Goal: Task Accomplishment & Management: Manage account settings

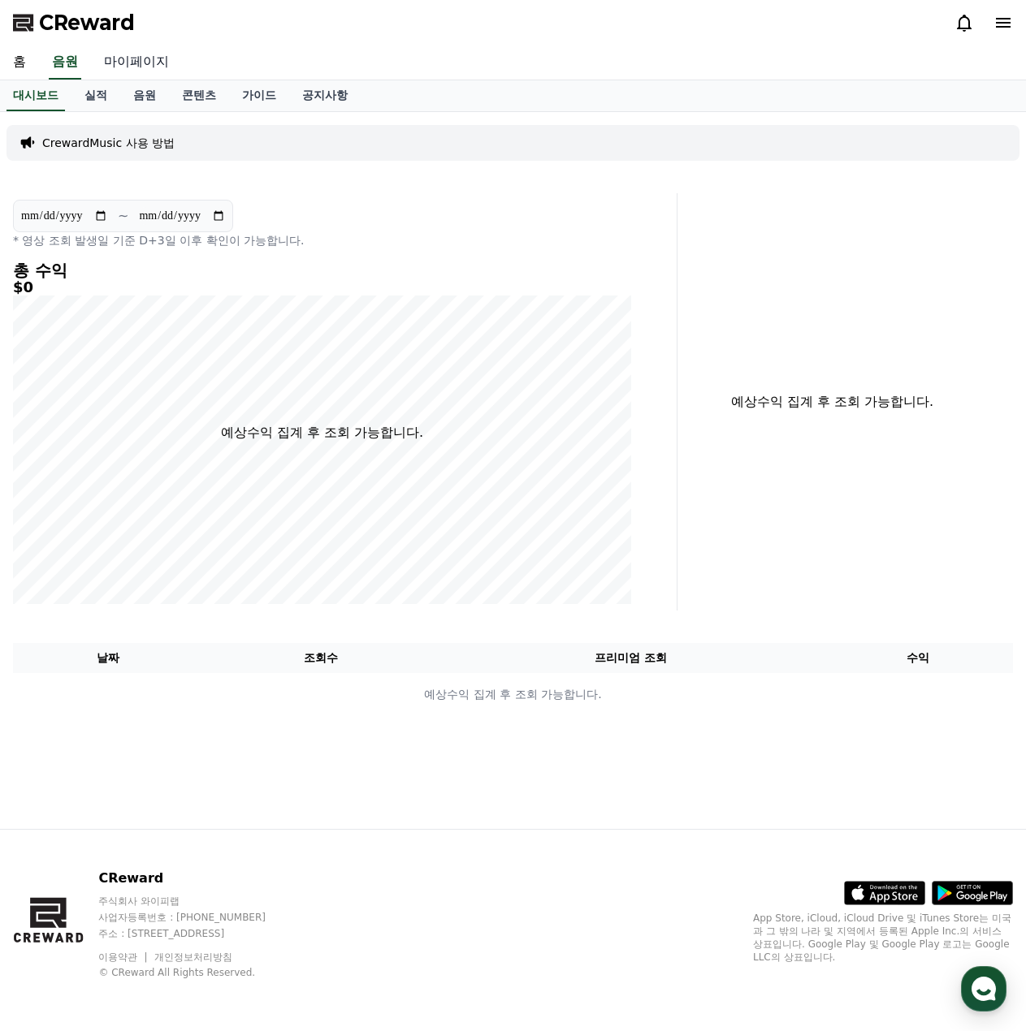
click at [124, 56] on link "마이페이지" at bounding box center [136, 62] width 91 height 34
select select "**********"
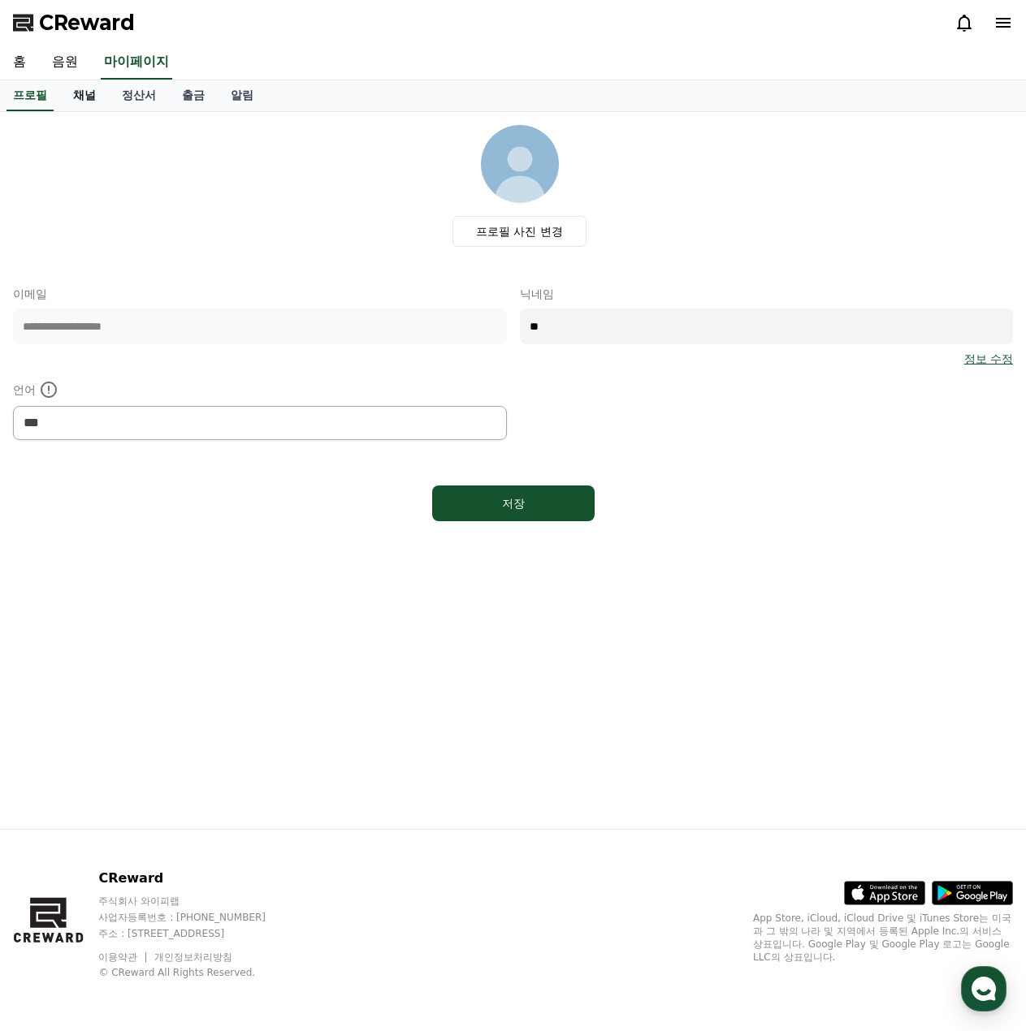
click at [91, 101] on link "채널" at bounding box center [84, 95] width 49 height 31
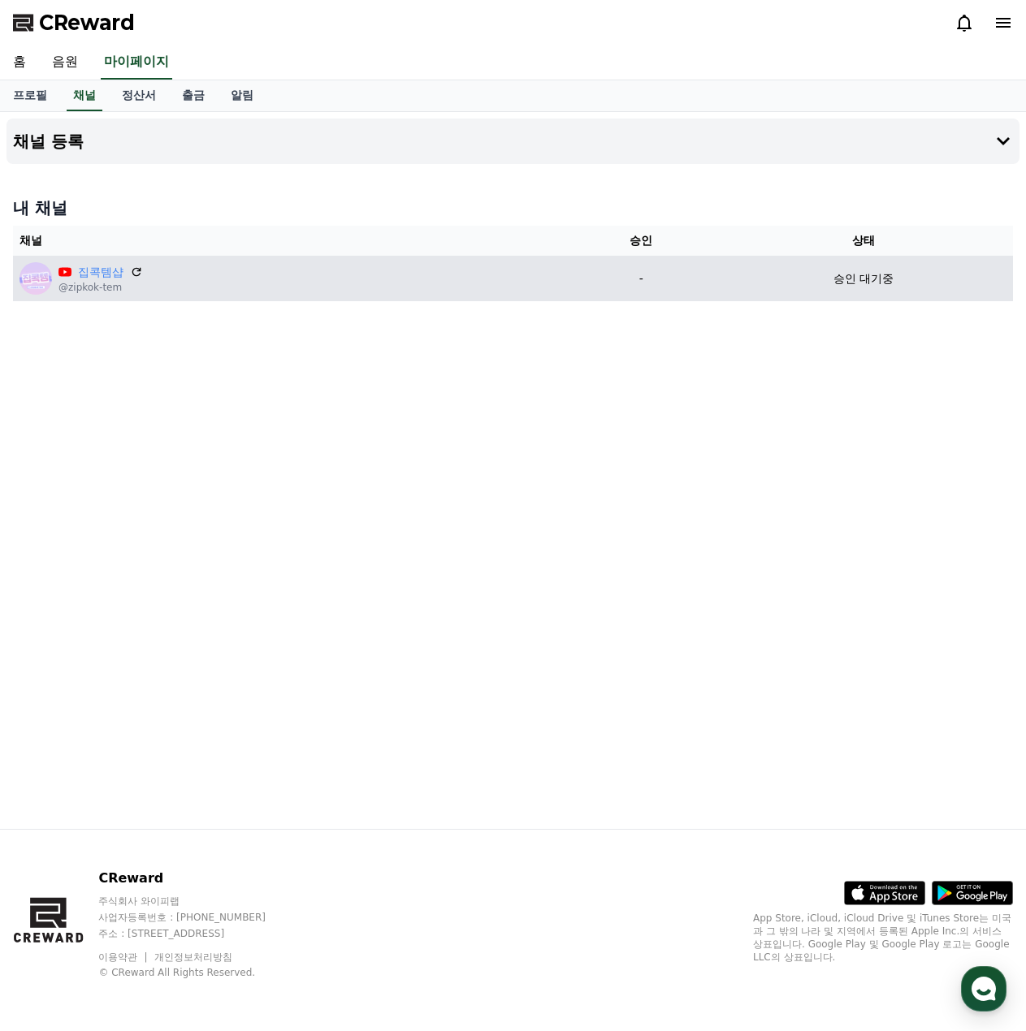
click at [851, 285] on p "승인 대기중" at bounding box center [863, 278] width 60 height 17
click at [897, 270] on div "승인 대기중" at bounding box center [863, 278] width 286 height 17
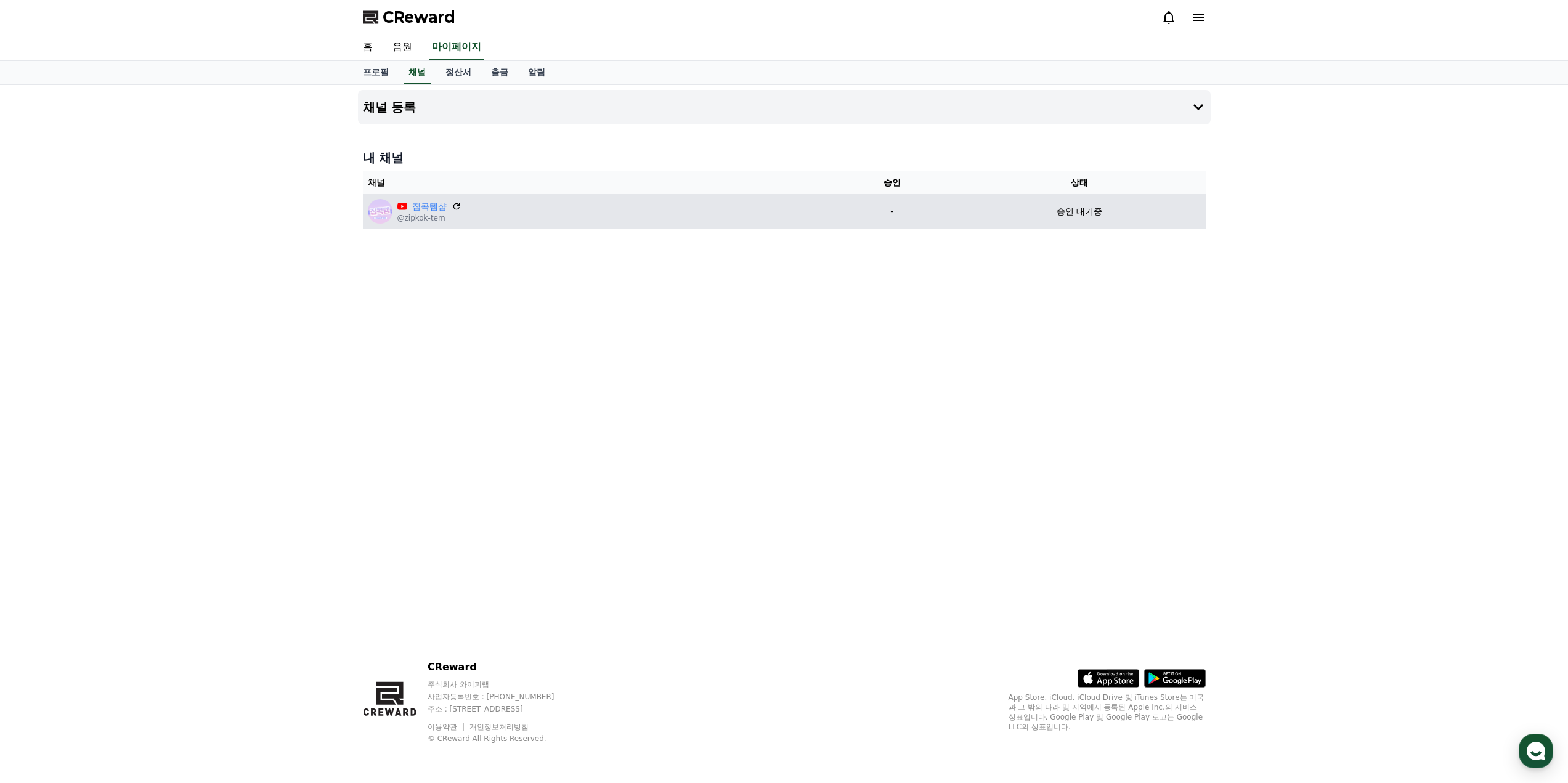
click at [778, 206] on p "승인 대기중" at bounding box center [1079, 211] width 46 height 13
drag, startPoint x: 1097, startPoint y: 225, endPoint x: 1091, endPoint y: 200, distance: 25.7
click at [778, 217] on td "승인 대기중" at bounding box center [1079, 211] width 252 height 34
click at [778, 200] on td "승인 대기중" at bounding box center [1079, 211] width 252 height 34
click at [778, 204] on td "승인 대기중" at bounding box center [1079, 211] width 252 height 34
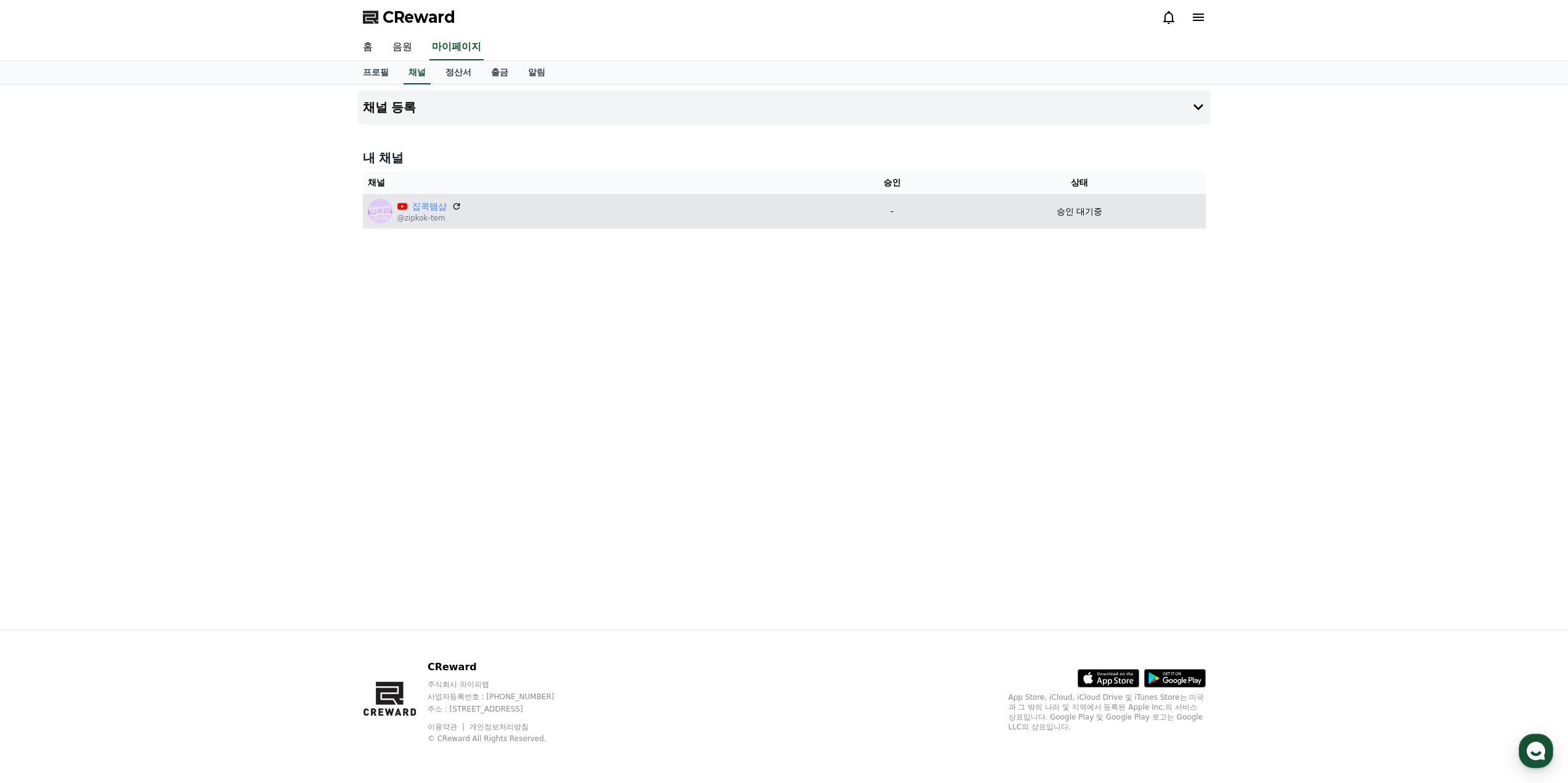
click at [778, 206] on tr "집콕템샵 @zipkok-tem - 승인 대기중" at bounding box center [784, 211] width 843 height 34
drag, startPoint x: 957, startPoint y: 218, endPoint x: 1192, endPoint y: 222, distance: 235.0
click at [778, 222] on tr "집콕템샵 @zipkok-tem - 승인 대기중" at bounding box center [784, 211] width 843 height 34
click at [778, 219] on td "승인 대기중" at bounding box center [1079, 211] width 252 height 34
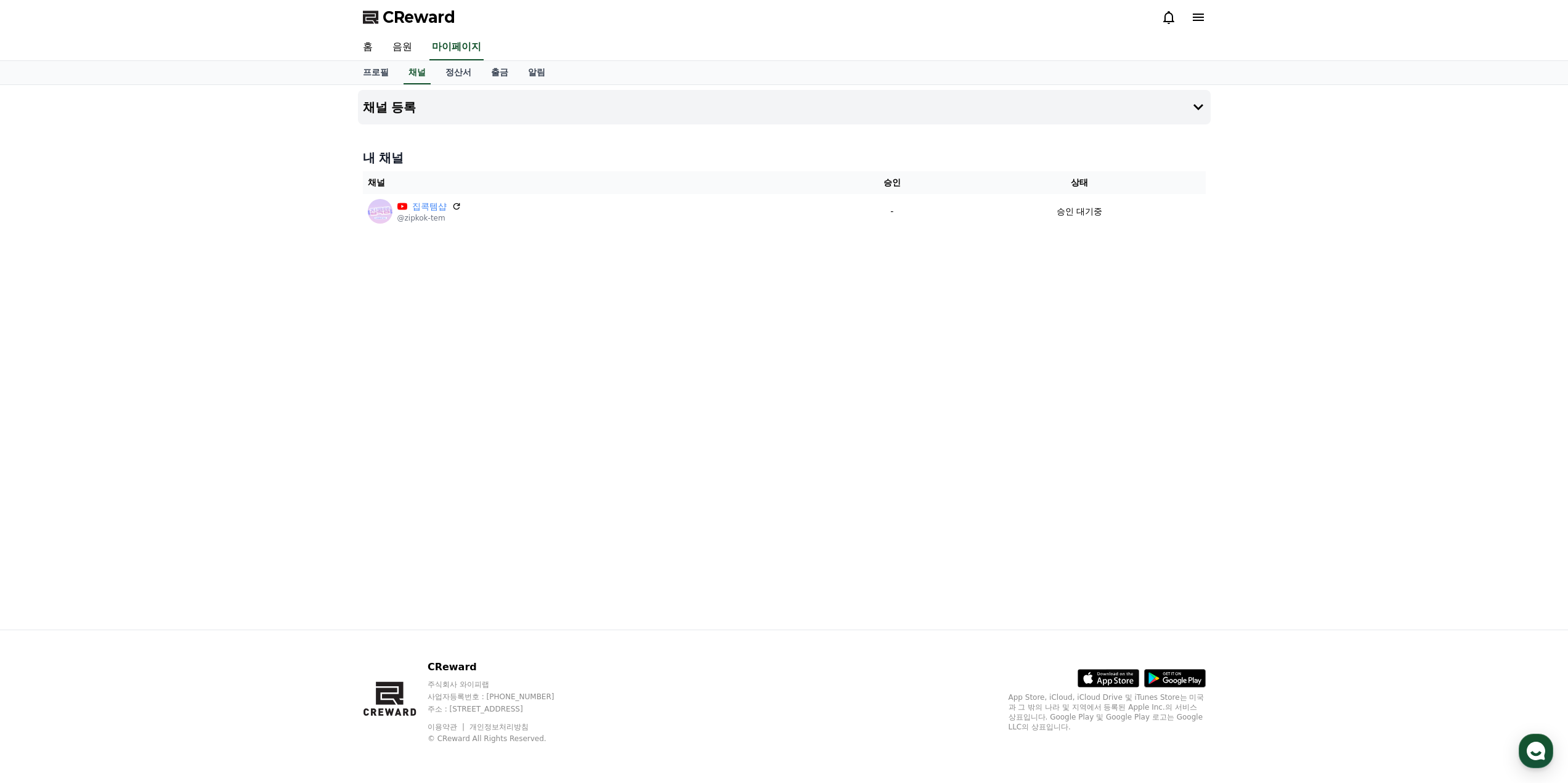
click at [778, 331] on div "채널 등록 내 채널 채널 승인 상태 집콕템샵 @zipkok-tem - 승인 대기중" at bounding box center [784, 357] width 863 height 545
